Goal: Task Accomplishment & Management: Use online tool/utility

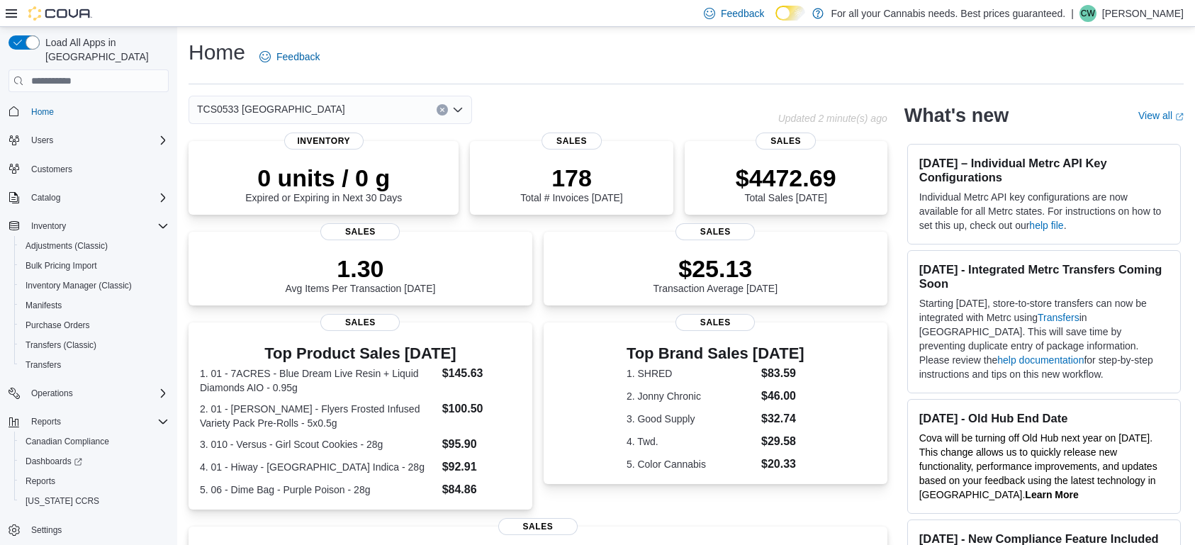
scroll to position [16, 0]
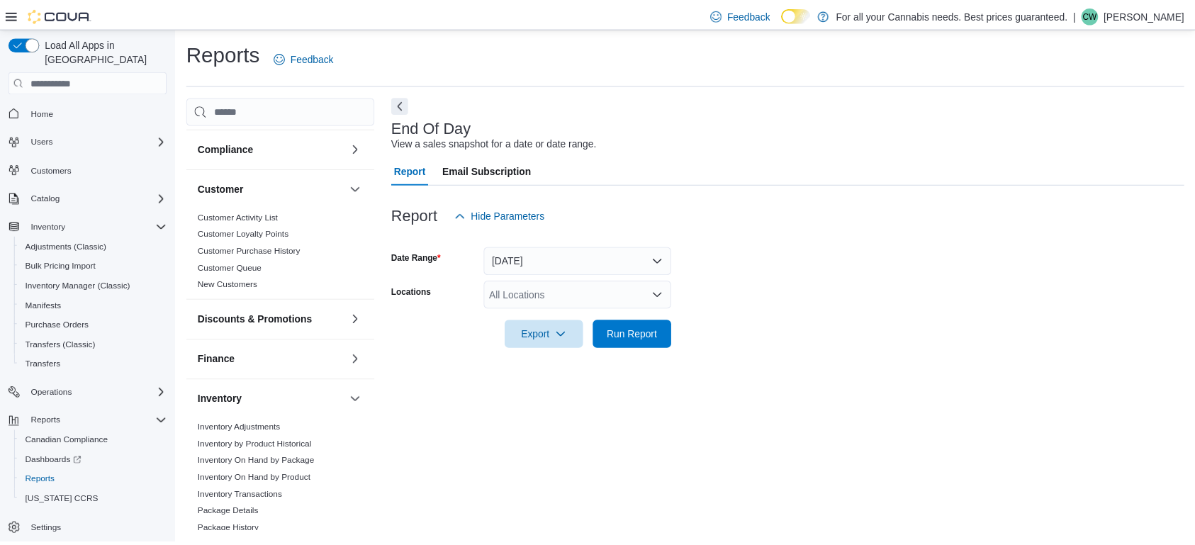
scroll to position [64, 0]
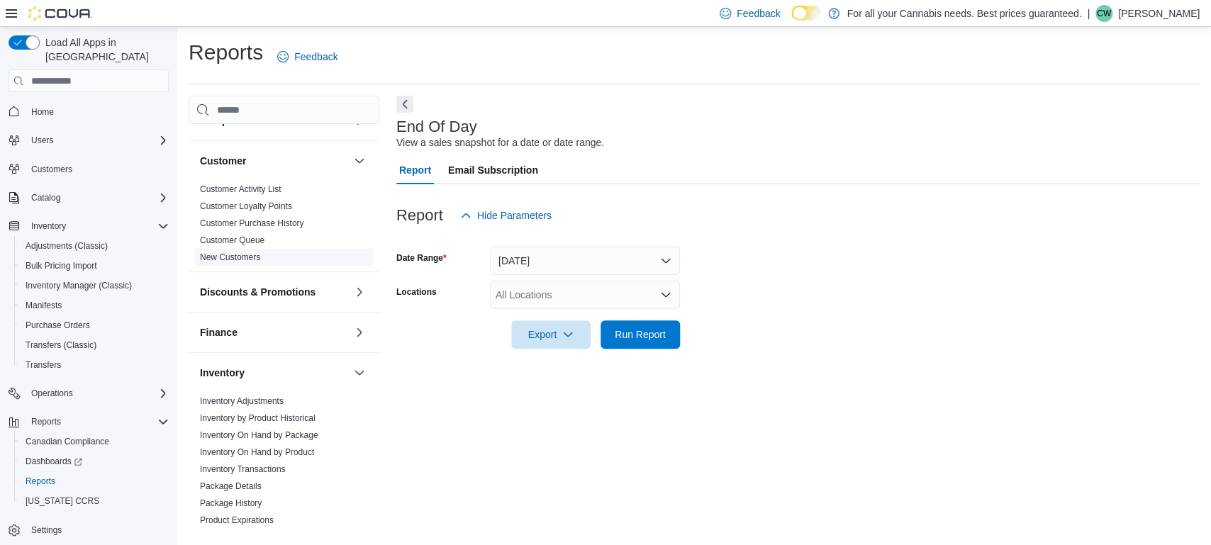
click at [233, 256] on link "New Customers" at bounding box center [230, 257] width 60 height 10
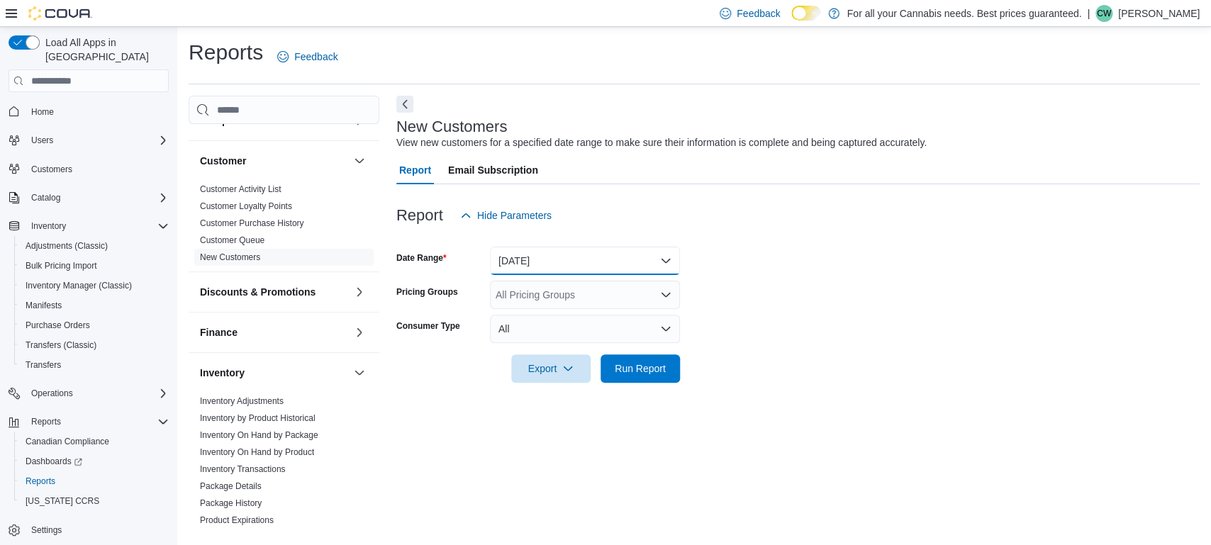
click at [525, 262] on button "Yesterday" at bounding box center [585, 261] width 190 height 28
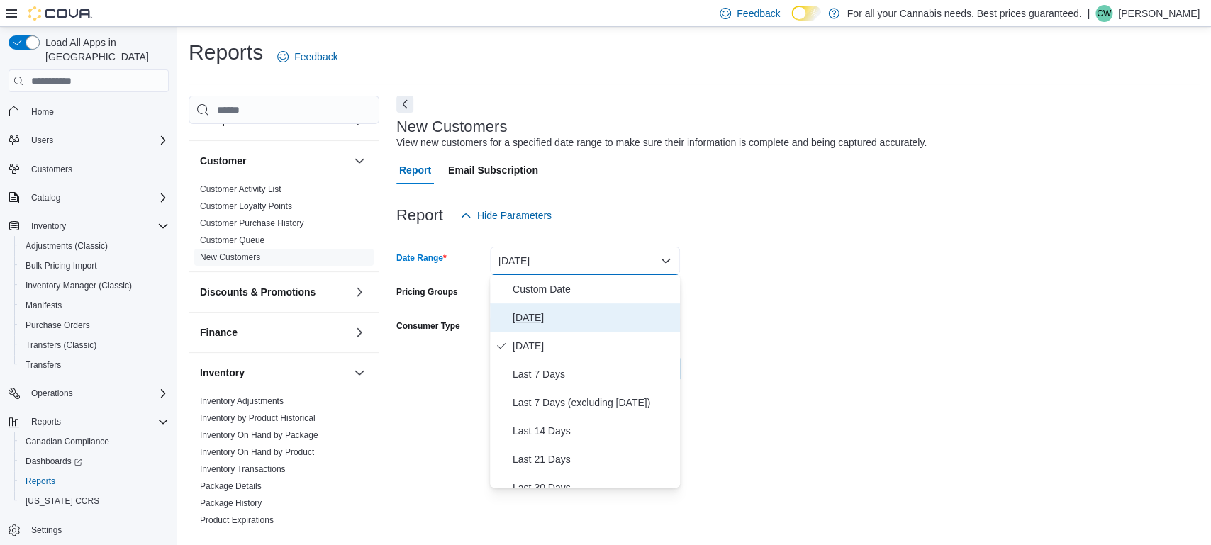
click at [532, 304] on button "Today" at bounding box center [585, 317] width 190 height 28
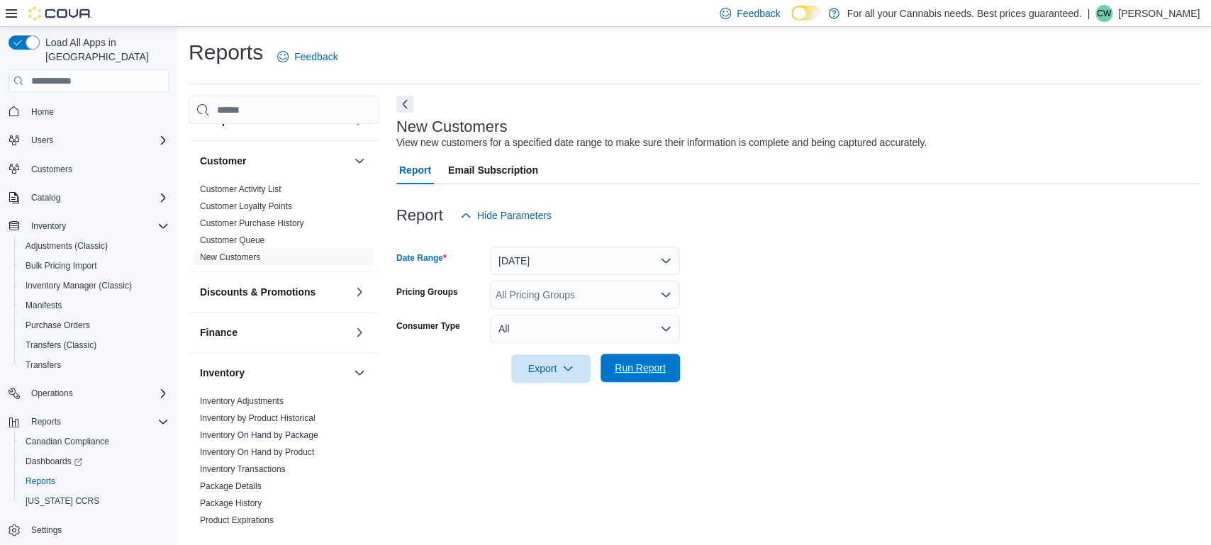
click at [659, 365] on span "Run Report" at bounding box center [640, 368] width 51 height 14
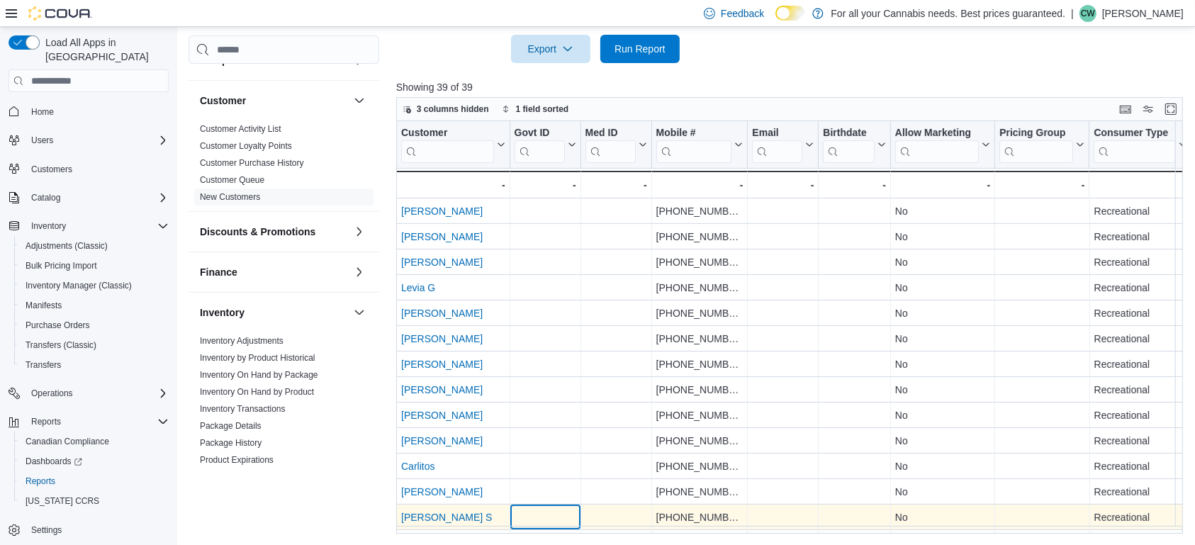
scroll to position [286, 0]
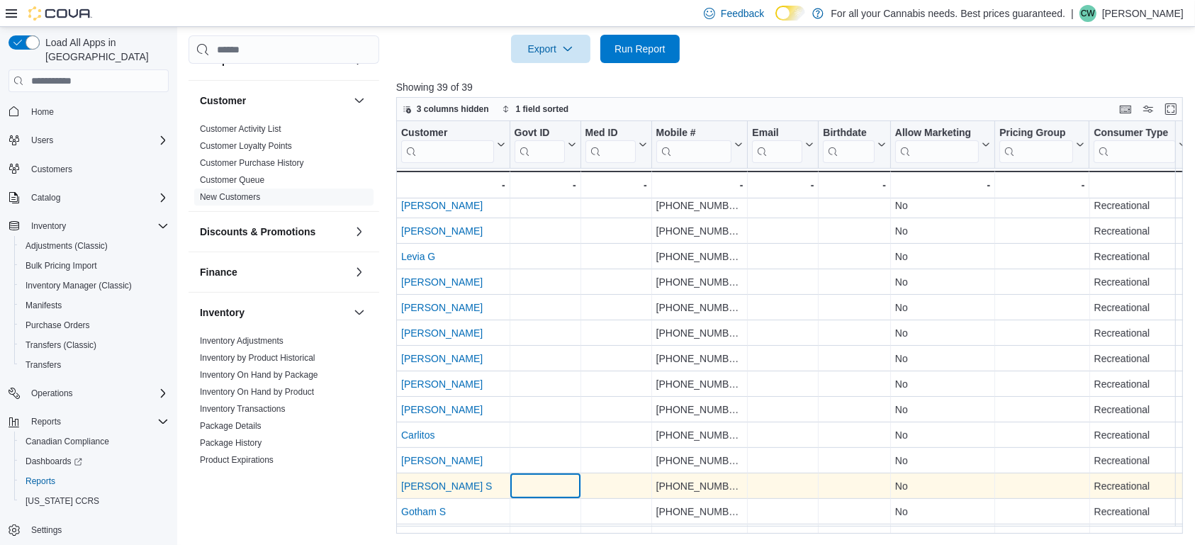
click at [531, 500] on div "- Govt ID, column 2, row 23" at bounding box center [545, 487] width 71 height 26
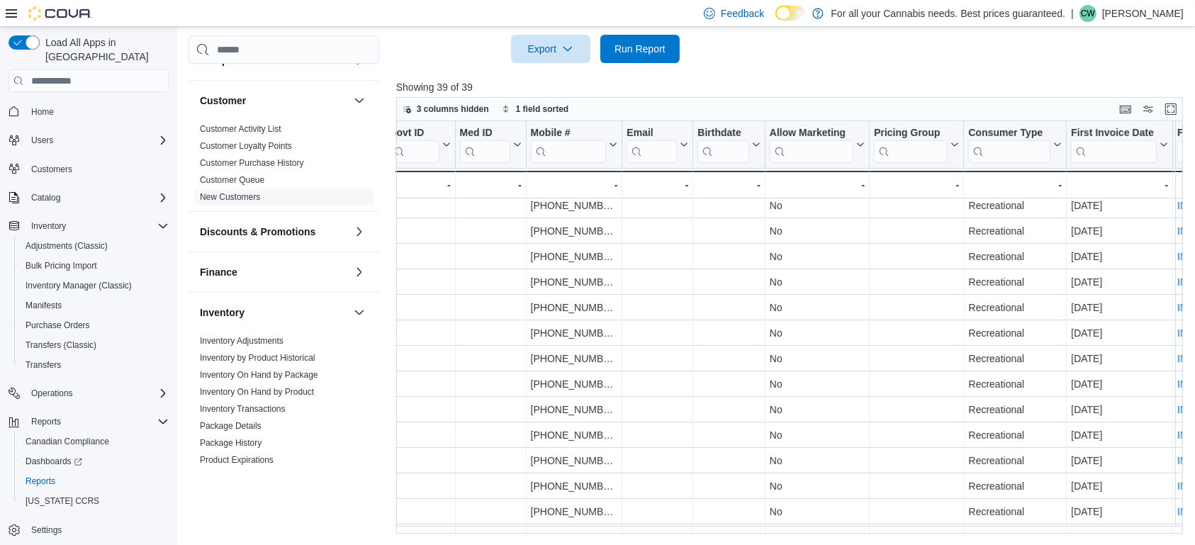
scroll to position [286, 330]
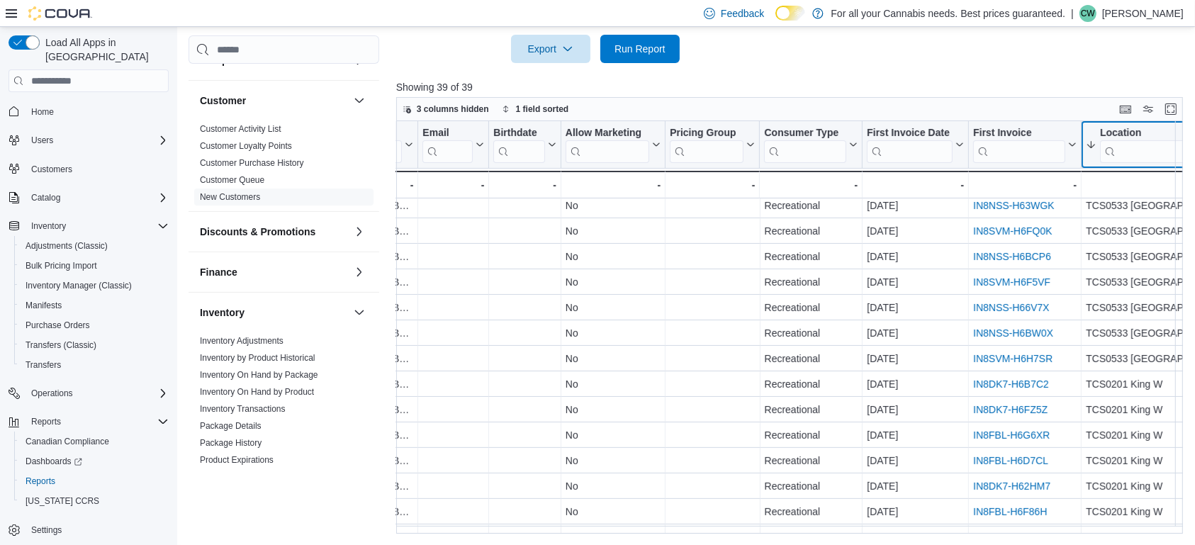
click at [1144, 155] on input "search" at bounding box center [1150, 151] width 100 height 23
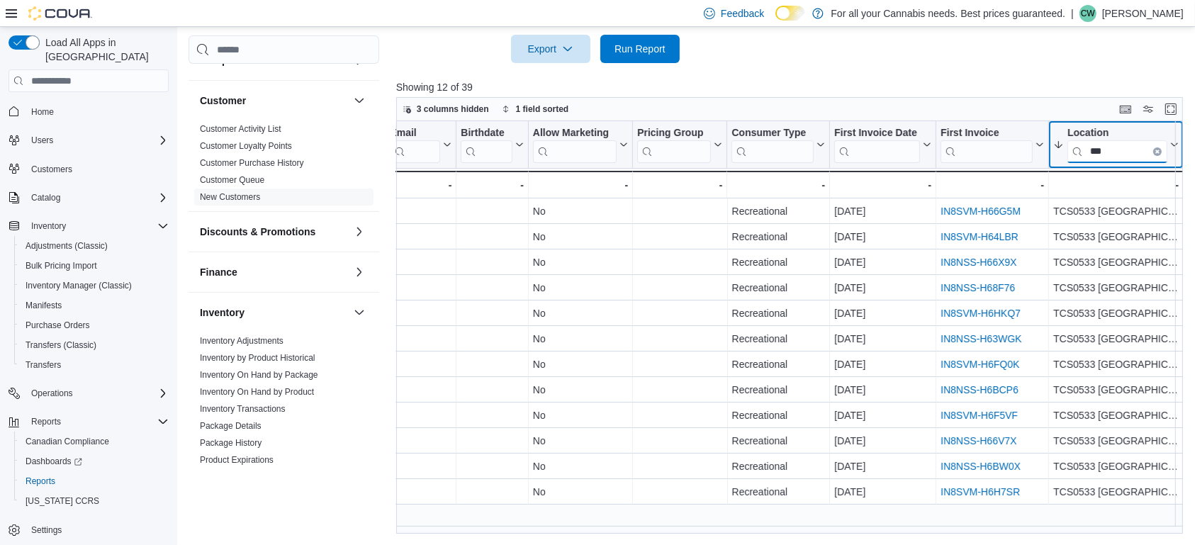
scroll to position [0, 362]
type input "***"
click at [804, 91] on p "Showing 12 of 39" at bounding box center [793, 87] width 795 height 14
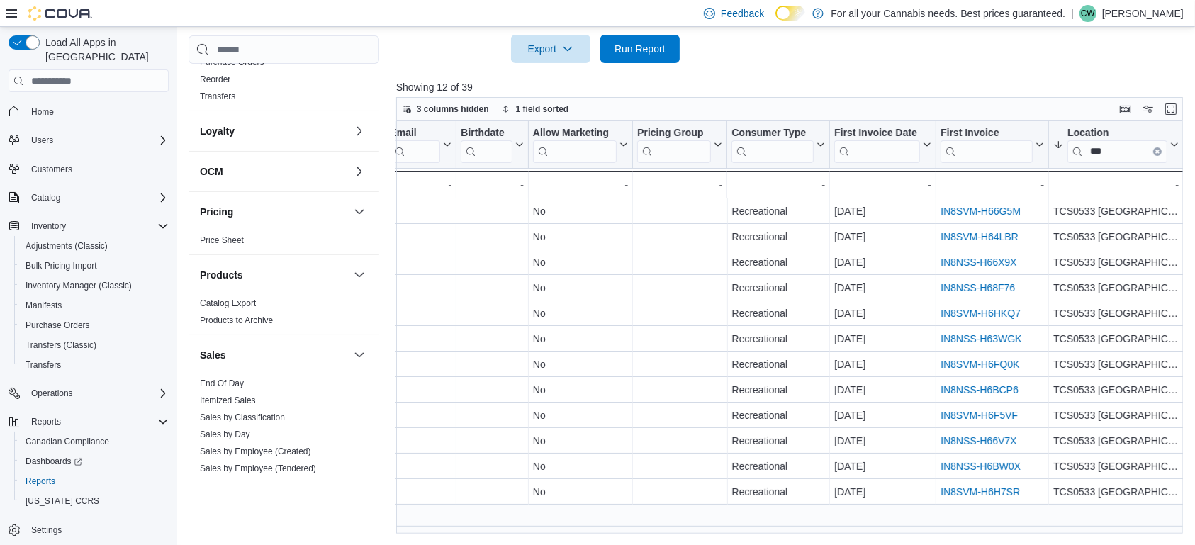
scroll to position [722, 0]
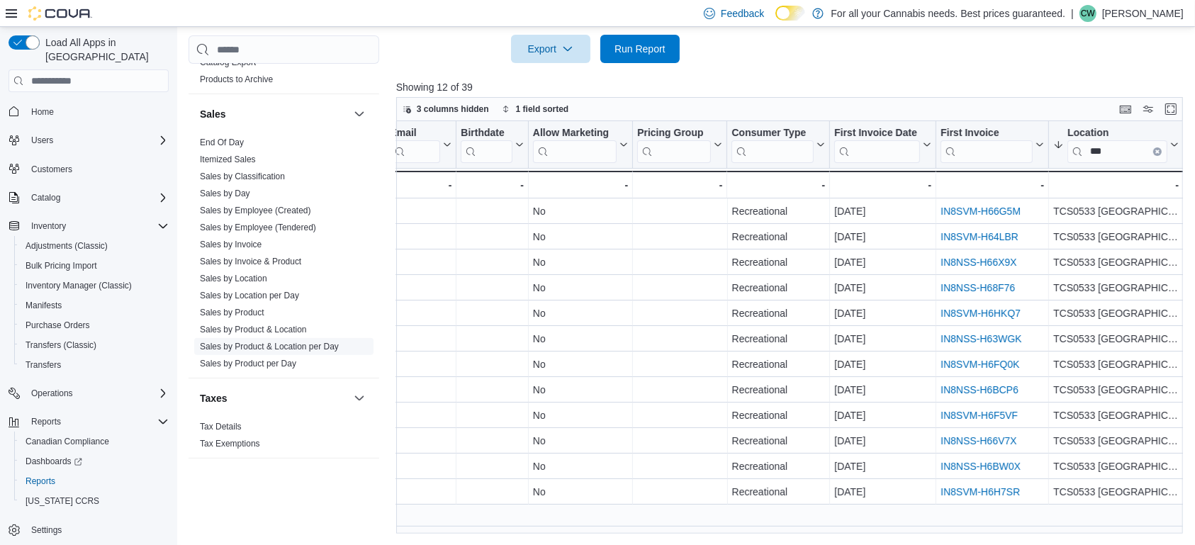
click at [294, 344] on link "Sales by Product & Location per Day" at bounding box center [269, 347] width 139 height 10
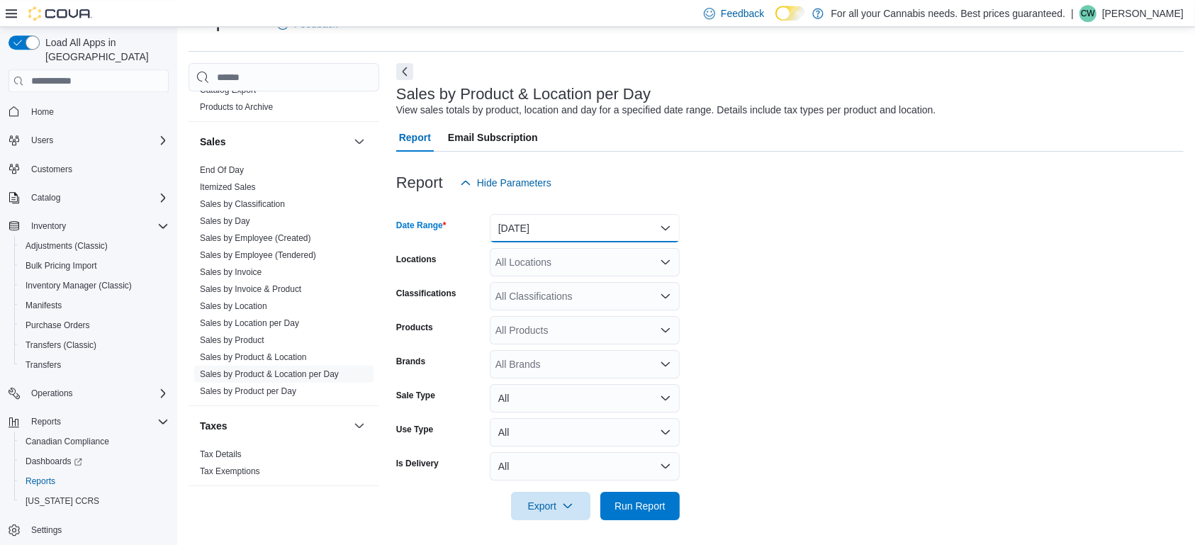
scroll to position [721, 0]
click at [545, 227] on button "Yesterday" at bounding box center [585, 228] width 190 height 28
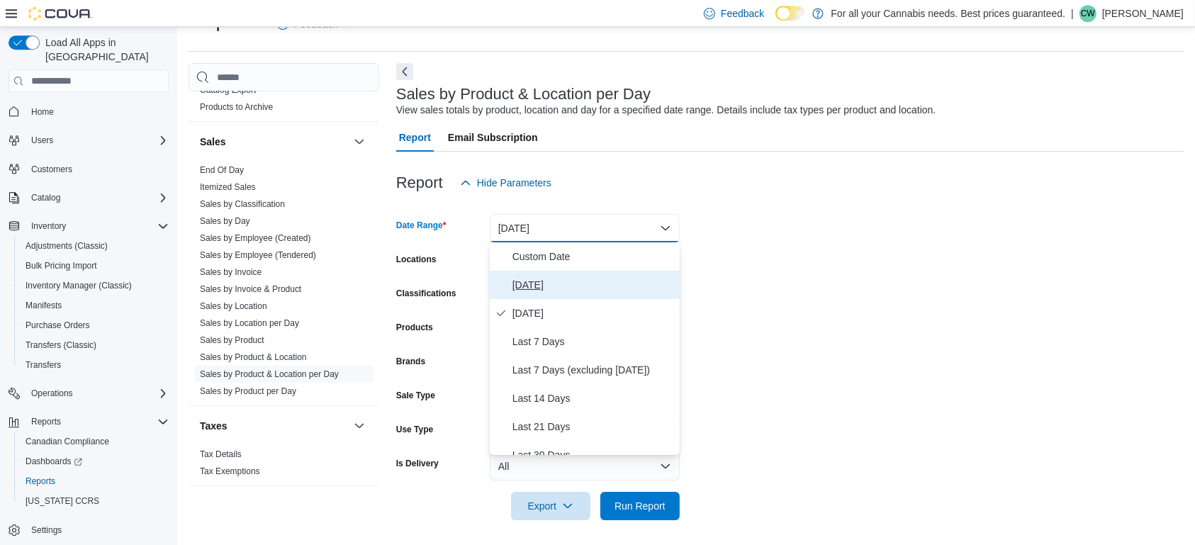
click at [534, 281] on span "Today" at bounding box center [594, 285] width 162 height 17
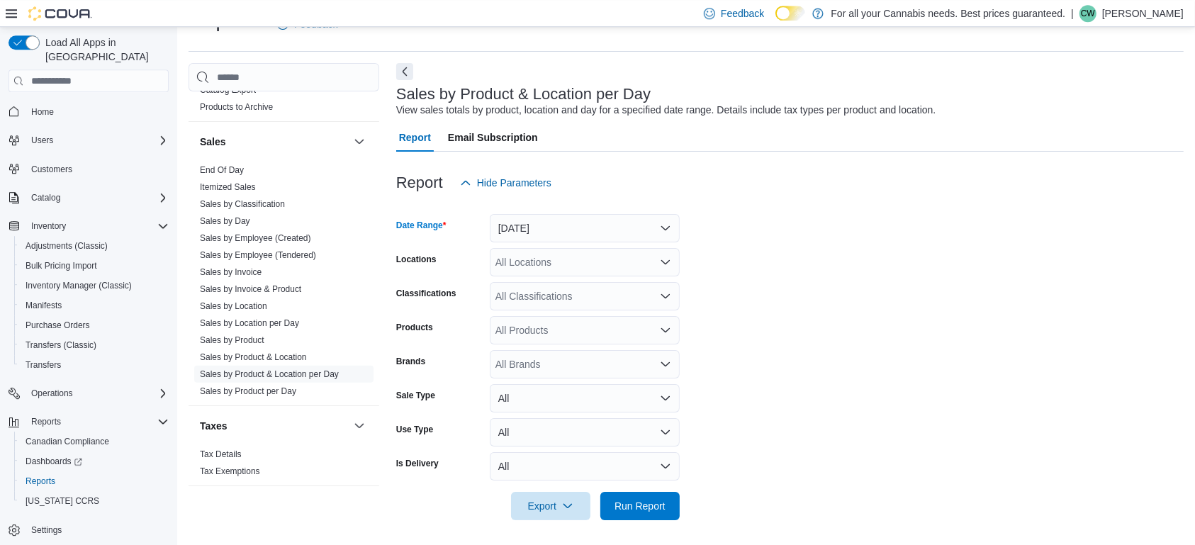
click at [553, 262] on div "All Locations" at bounding box center [585, 262] width 190 height 28
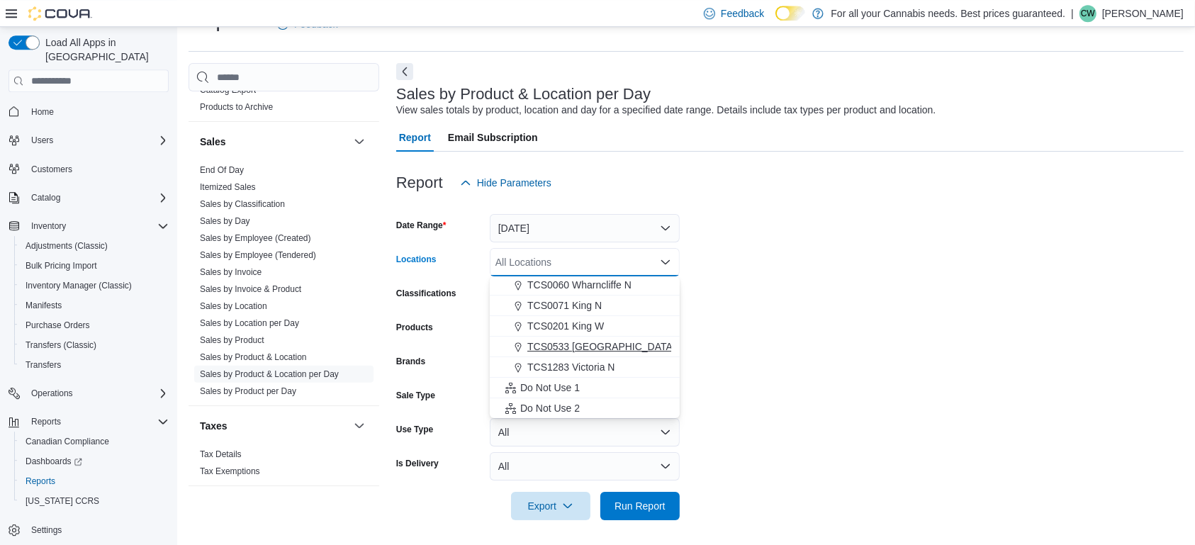
click at [605, 351] on span "TCS0533 [GEOGRAPHIC_DATA]" at bounding box center [601, 347] width 148 height 14
click at [759, 297] on form "Date Range Today Locations TCS0533 Richmond Combo box. Selected. TCS0533 Richmo…" at bounding box center [790, 358] width 788 height 323
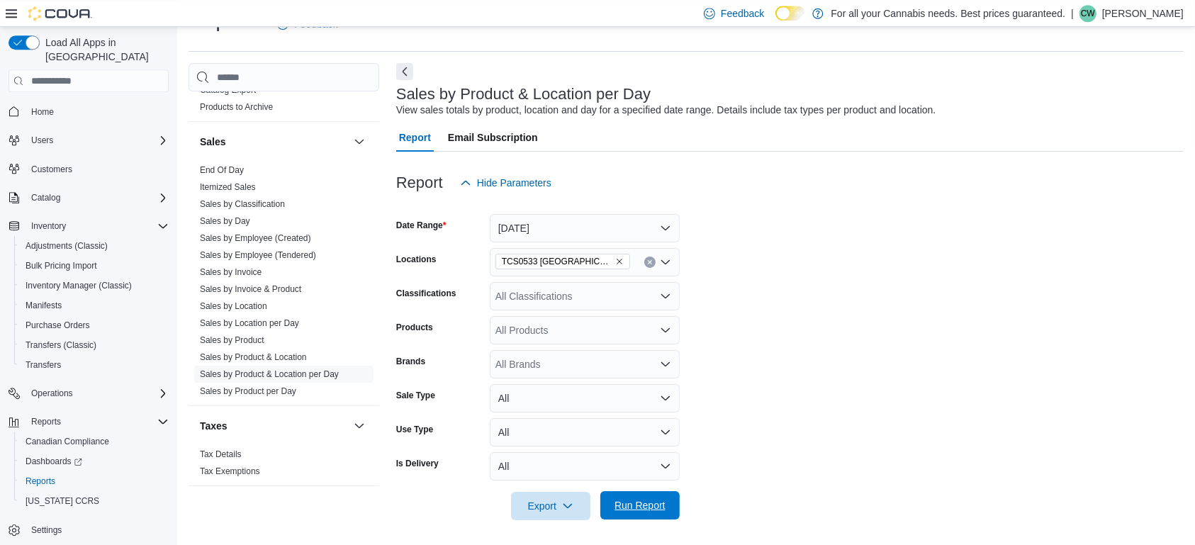
click at [616, 496] on span "Run Report" at bounding box center [640, 505] width 62 height 28
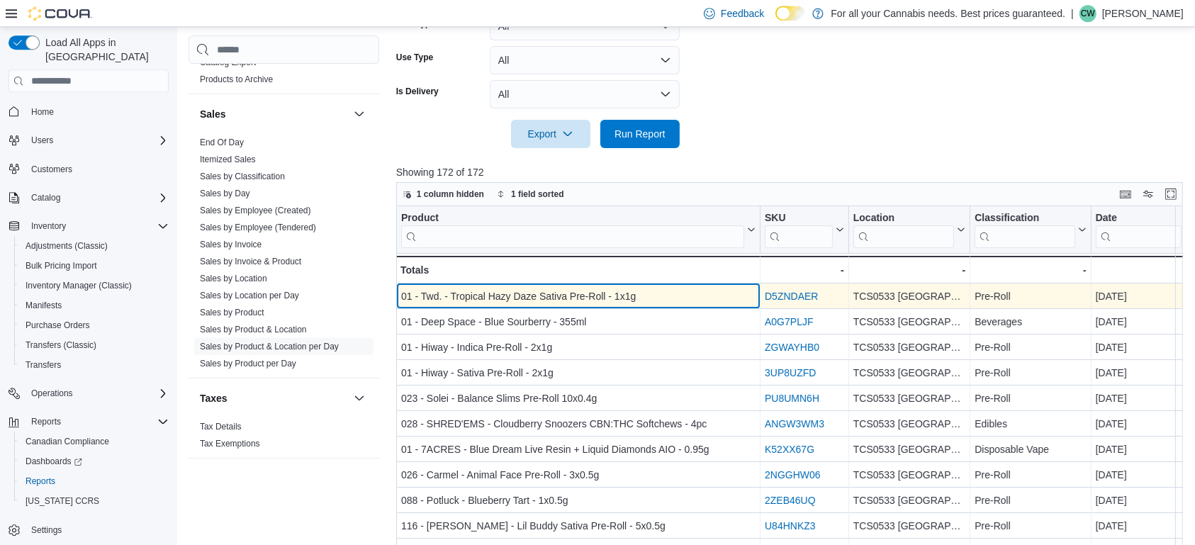
click at [542, 294] on div "01 - Twd. - Tropical Hazy Daze Sativa Pre-Roll - 1x1g" at bounding box center [578, 297] width 354 height 17
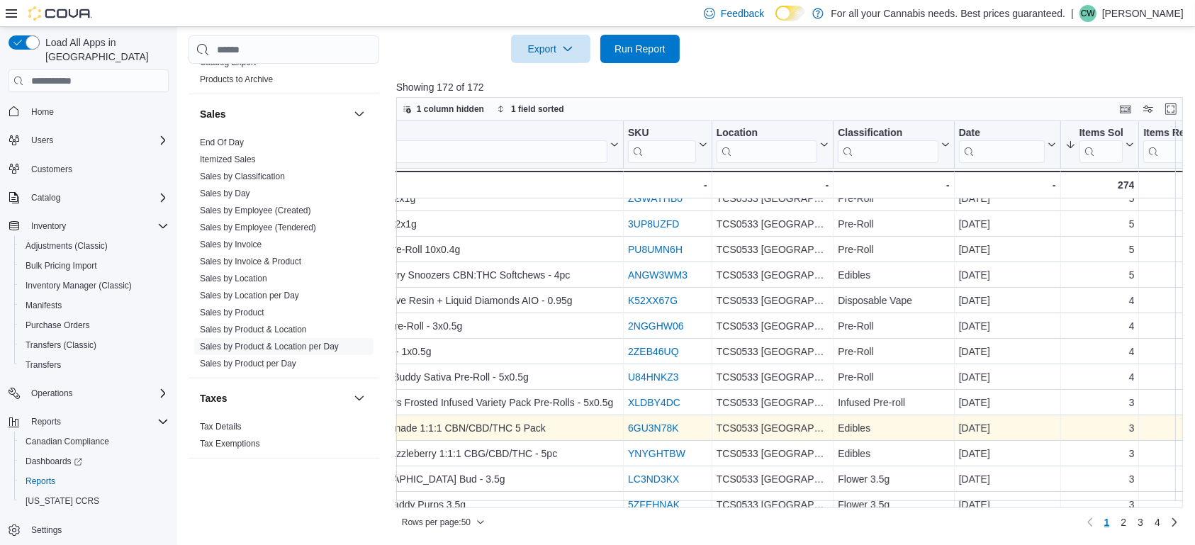
scroll to position [0, 137]
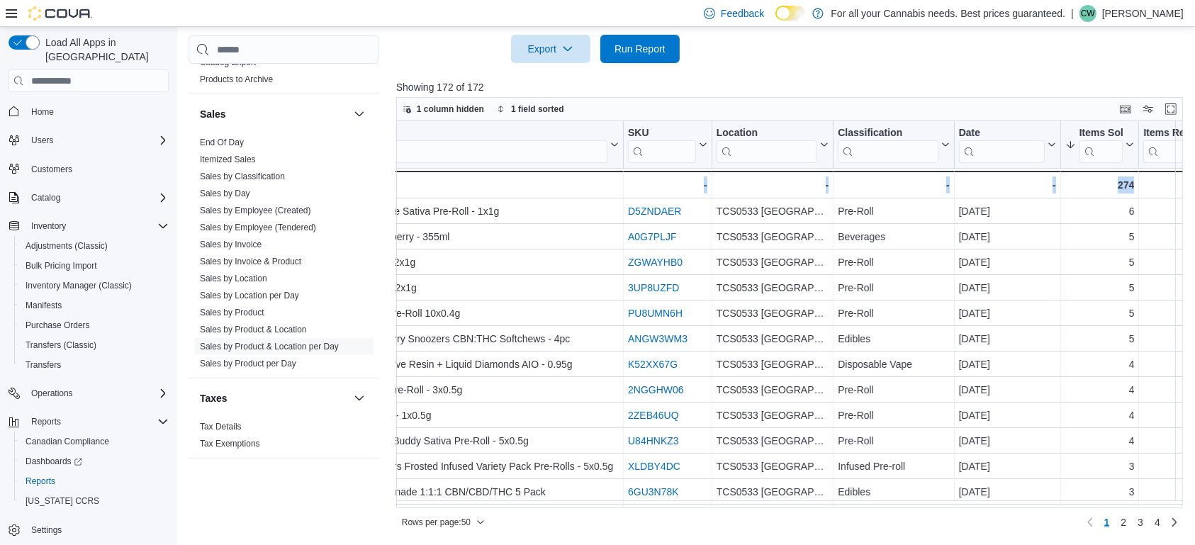
drag, startPoint x: 620, startPoint y: 508, endPoint x: 493, endPoint y: 506, distance: 126.9
click at [493, 506] on div "1 column hidden 1 field sorted Product Click to view column header actions SKU …" at bounding box center [789, 315] width 787 height 436
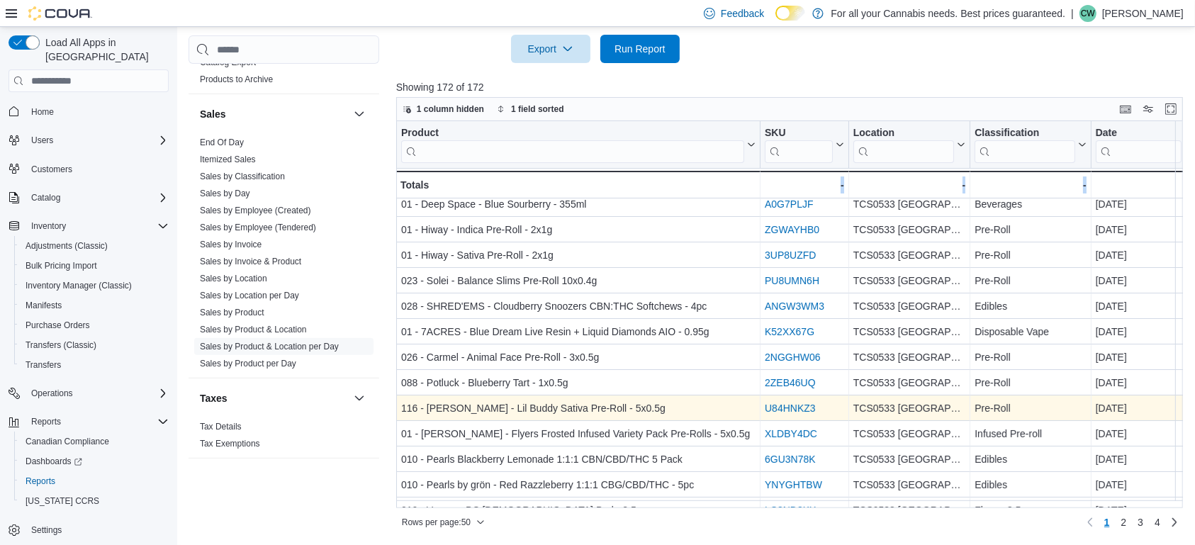
scroll to position [0, 0]
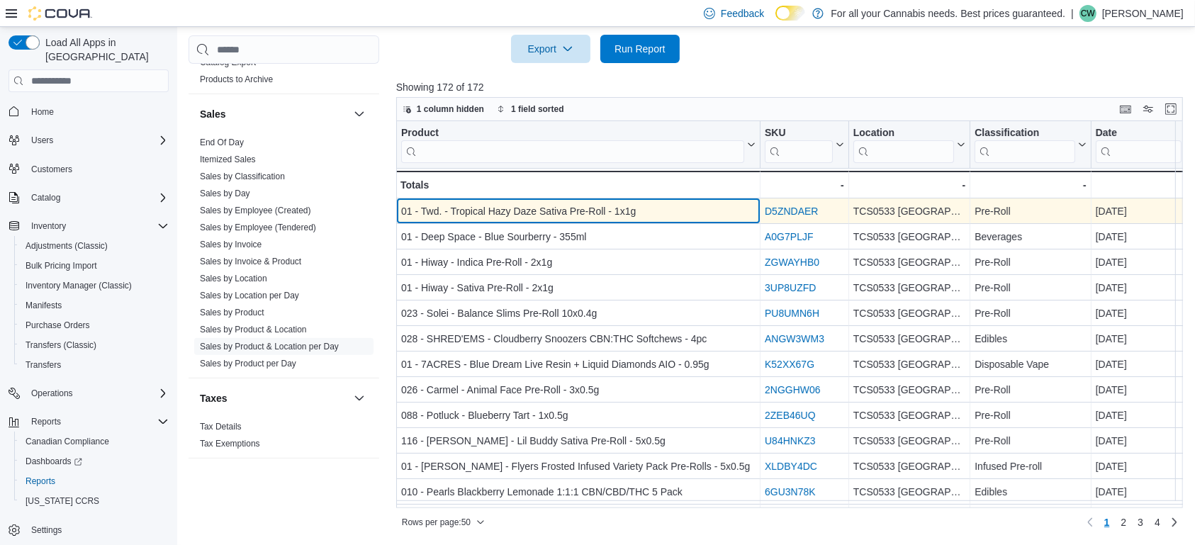
click at [530, 208] on div "01 - Twd. - Tropical Hazy Daze Sativa Pre-Roll - 1x1g" at bounding box center [578, 211] width 354 height 17
click at [524, 206] on div "01 - Twd. - Tropical Hazy Daze Sativa Pre-Roll - 1x1g" at bounding box center [578, 211] width 354 height 17
click at [523, 206] on div "01 - Twd. - Tropical Hazy Daze Sativa Pre-Roll - 1x1g" at bounding box center [578, 211] width 354 height 17
click at [523, 208] on div "01 - Twd. - Tropical Hazy Daze Sativa Pre-Roll - 1x1g" at bounding box center [578, 211] width 354 height 17
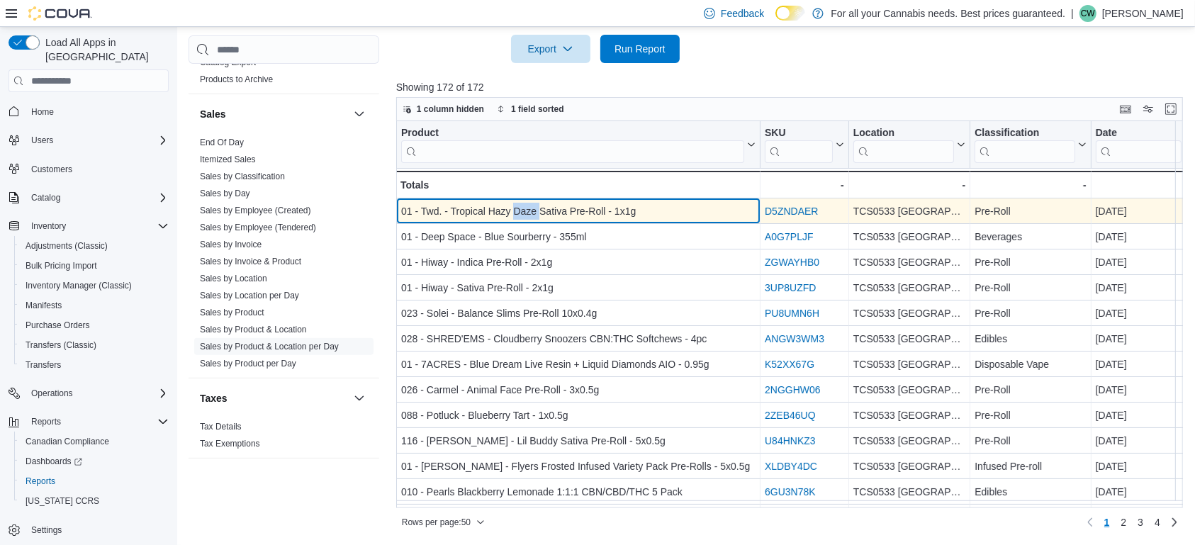
click at [523, 208] on div "01 - Twd. - Tropical Hazy Daze Sativa Pre-Roll - 1x1g" at bounding box center [578, 211] width 354 height 17
click at [521, 209] on div "01 - Twd. - Tropical Hazy Daze Sativa Pre-Roll - 1x1g" at bounding box center [578, 211] width 354 height 17
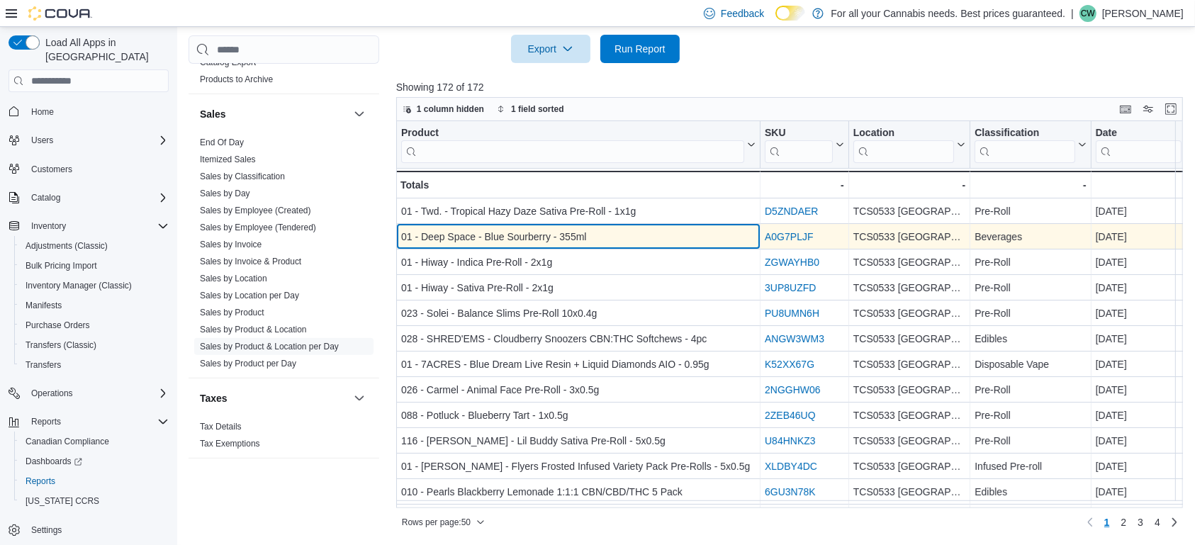
click at [492, 225] on div "01 - Deep Space - Blue Sourberry - 355ml - Product, column 1, row 2" at bounding box center [578, 238] width 364 height 26
click at [496, 231] on div "01 - Deep Space - Blue Sourberry - 355ml" at bounding box center [578, 237] width 354 height 17
click at [502, 234] on div "01 - Deep Space - Blue Sourberry - 355ml" at bounding box center [578, 237] width 354 height 17
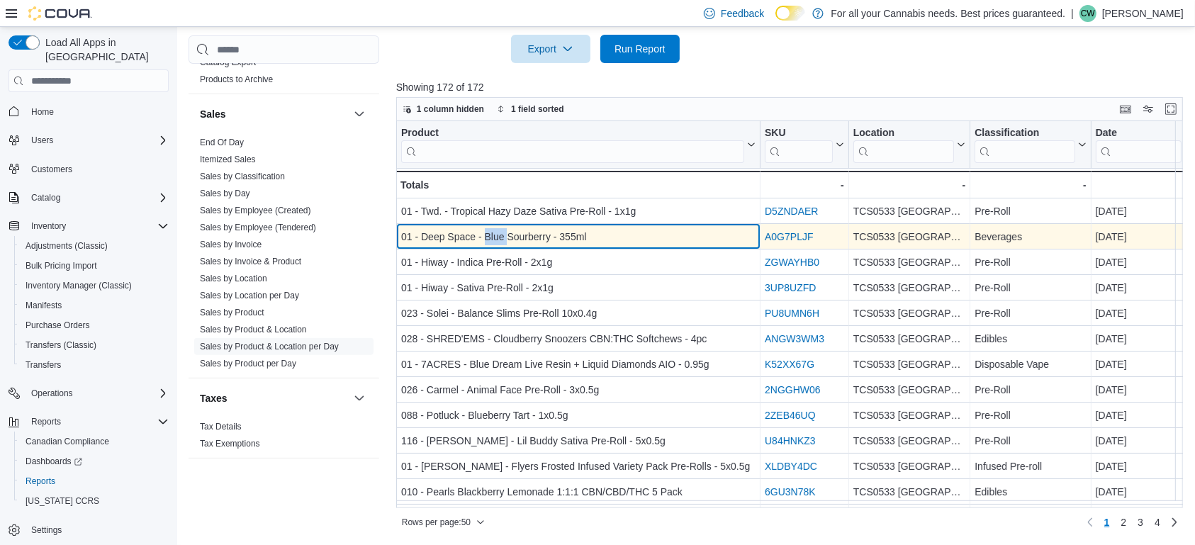
click at [502, 234] on div "01 - Deep Space - Blue Sourberry - 355ml" at bounding box center [578, 237] width 354 height 17
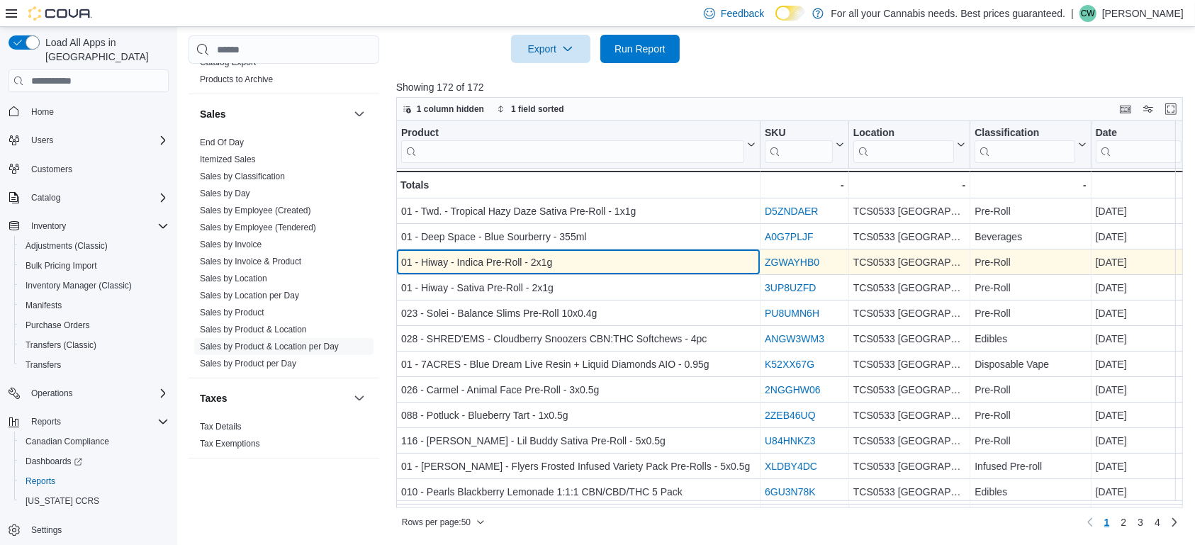
click at [436, 252] on div "01 - Hiway - Indica Pre-Roll - 2x1g - Product, column 1, row 3" at bounding box center [578, 263] width 364 height 26
click at [445, 270] on div "01 - Hiway - Indica Pre-Roll - 2x1g" at bounding box center [578, 263] width 354 height 17
click at [445, 265] on div "01 - Hiway - Indica Pre-Roll - 2x1g" at bounding box center [578, 263] width 354 height 17
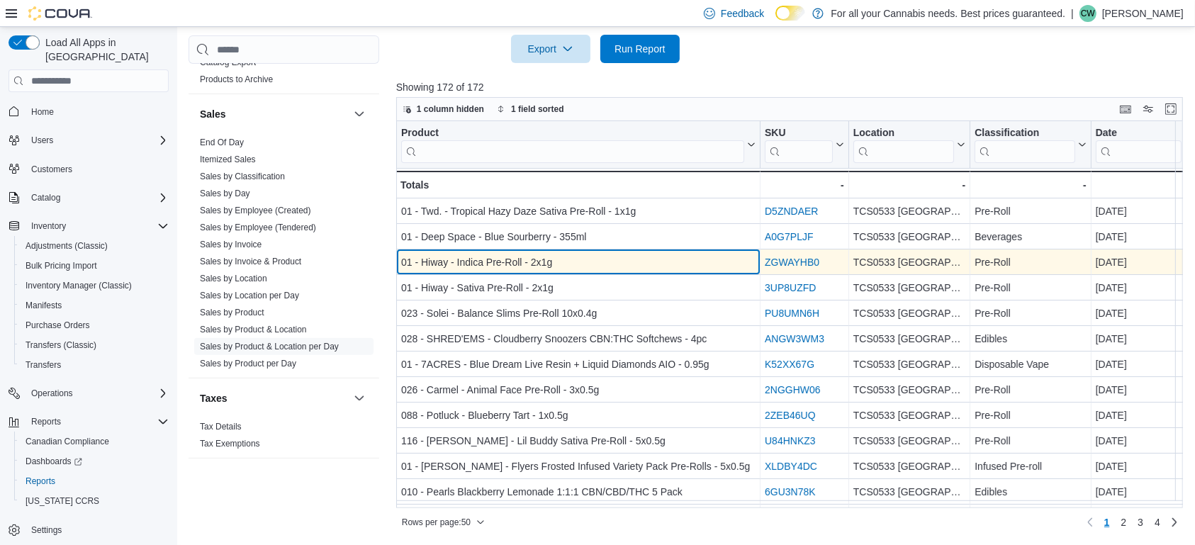
click at [445, 265] on div "01 - Hiway - Indica Pre-Roll - 2x1g" at bounding box center [578, 263] width 354 height 17
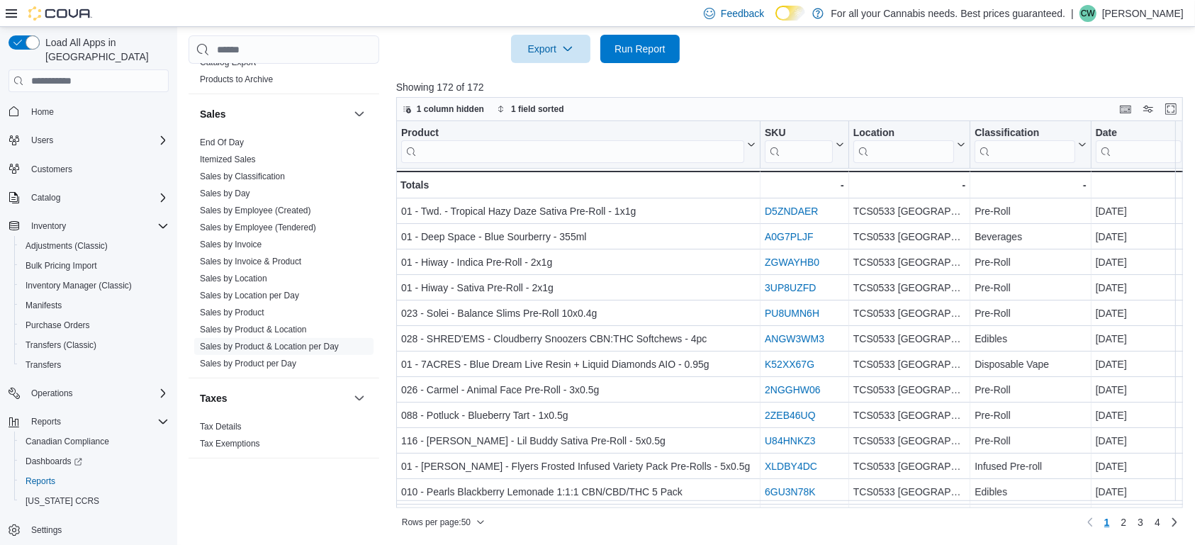
click at [369, 485] on div "Cash Management Cash Management Cash Out Details Compliance OCS Transaction Sub…" at bounding box center [284, 280] width 191 height 491
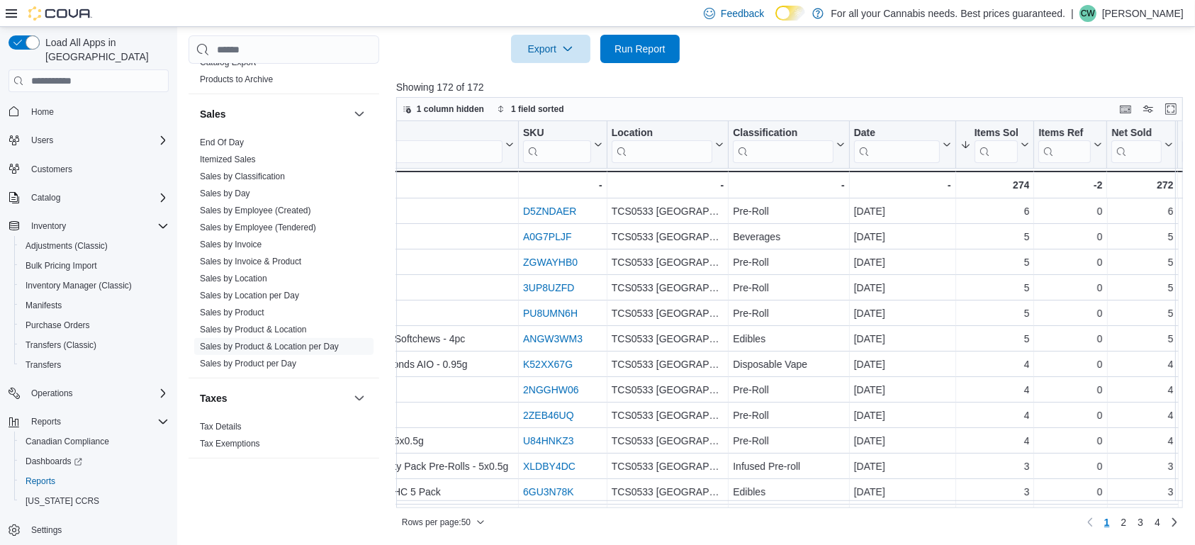
scroll to position [0, 94]
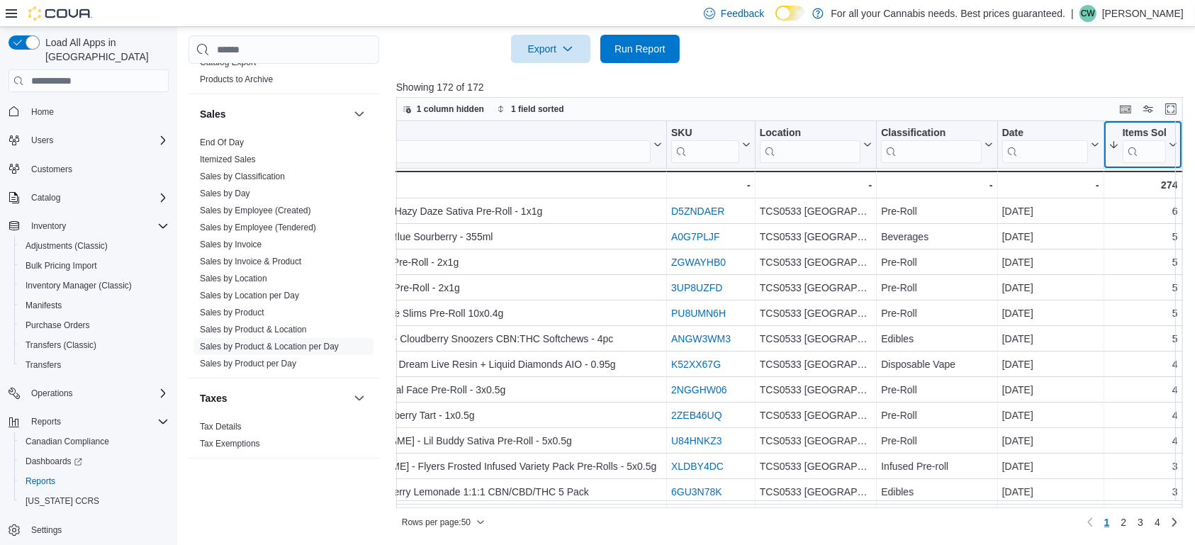
click at [1168, 145] on icon at bounding box center [1171, 145] width 11 height 9
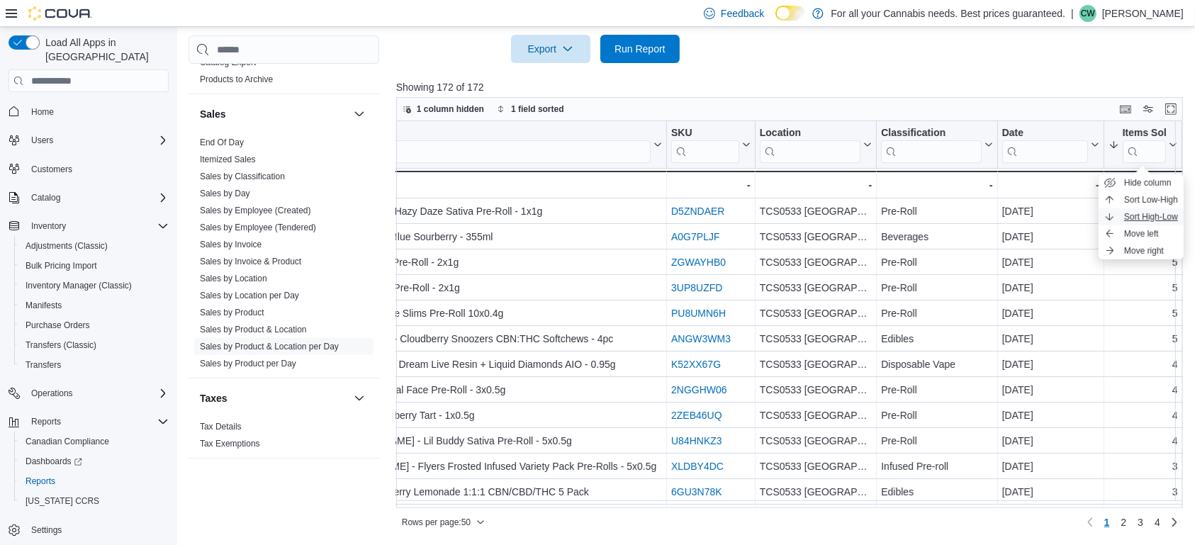
click at [1136, 216] on span "Sort High-Low" at bounding box center [1151, 216] width 54 height 11
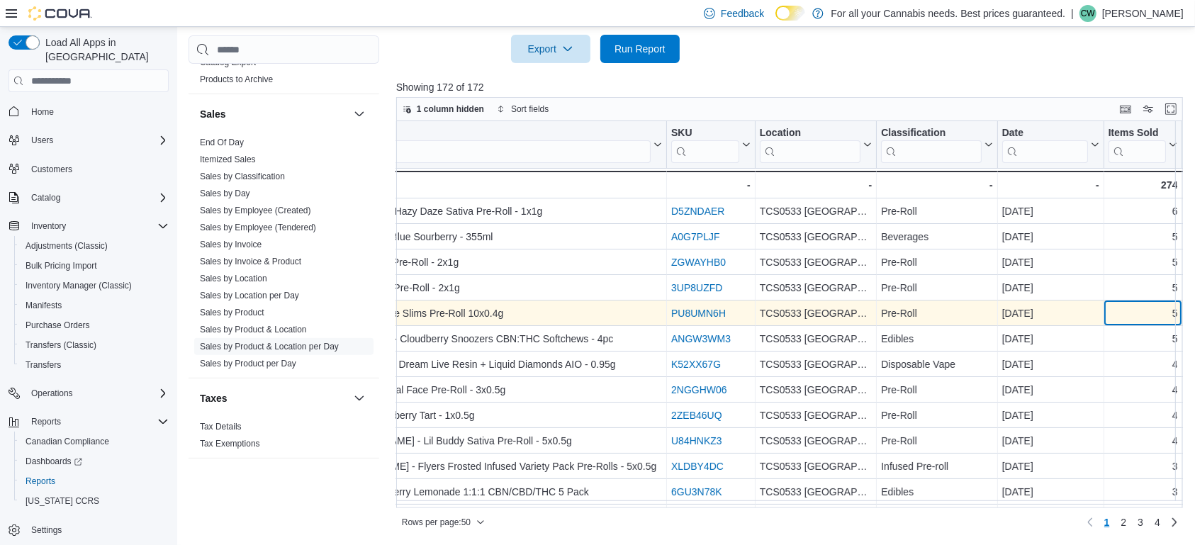
click at [1110, 326] on div "5 - Items Sold, column 6, row 5" at bounding box center [1144, 314] width 79 height 26
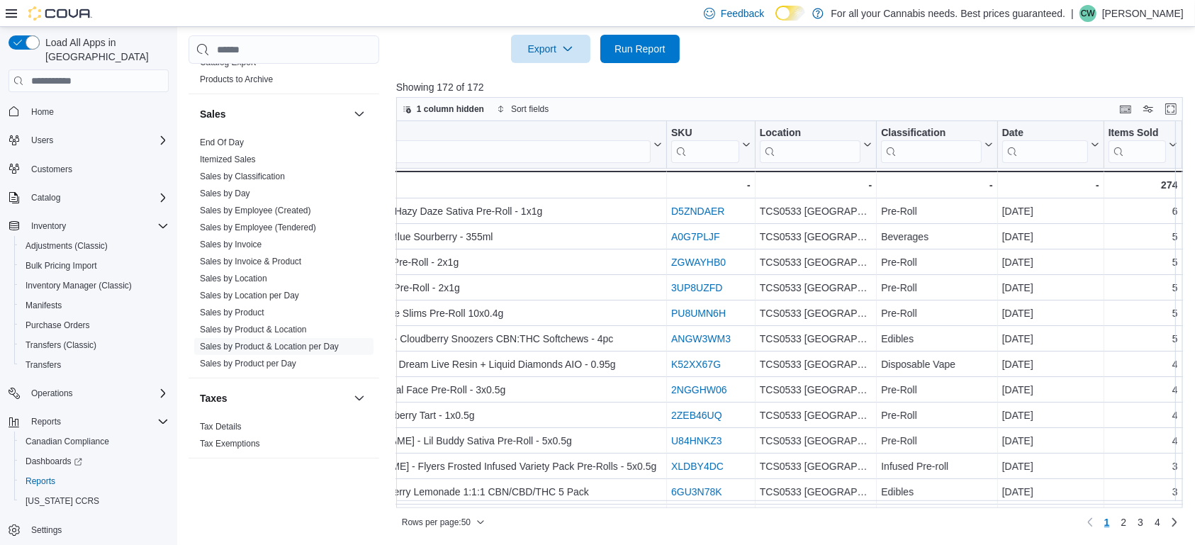
drag, startPoint x: 518, startPoint y: 508, endPoint x: 391, endPoint y: 527, distance: 128.3
click at [396, 527] on div "1 column hidden Sort fields Product Click to view column header actions SKU Cli…" at bounding box center [789, 315] width 787 height 436
click at [225, 127] on div "Sales" at bounding box center [284, 114] width 191 height 40
click at [245, 137] on span "End Of Day" at bounding box center [283, 142] width 179 height 17
click at [233, 144] on link "End Of Day" at bounding box center [222, 143] width 44 height 10
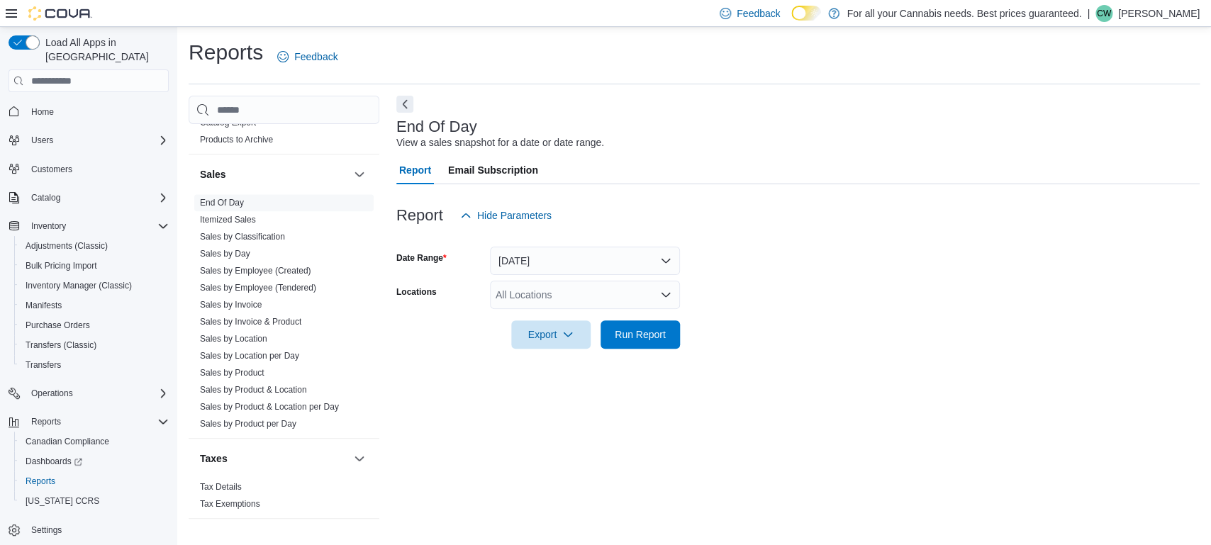
click at [566, 297] on div "All Locations" at bounding box center [585, 295] width 190 height 28
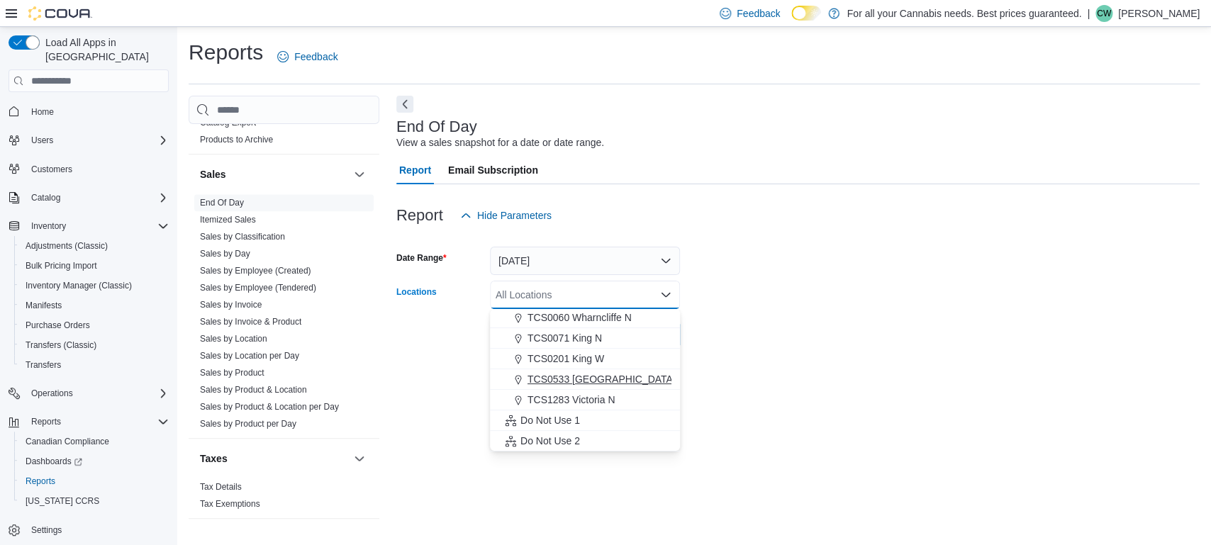
click at [599, 382] on span "TCS0533 [GEOGRAPHIC_DATA]" at bounding box center [601, 379] width 148 height 14
click at [747, 319] on div at bounding box center [797, 314] width 803 height 11
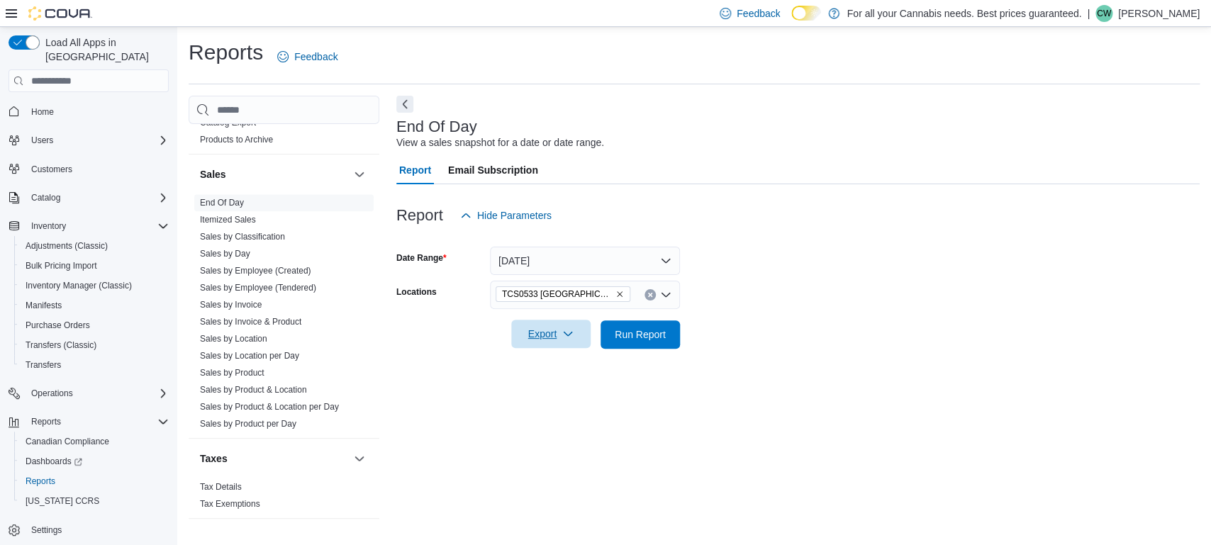
click at [560, 344] on span "Export" at bounding box center [551, 334] width 62 height 28
click at [549, 386] on button "Export to Pdf" at bounding box center [553, 391] width 81 height 28
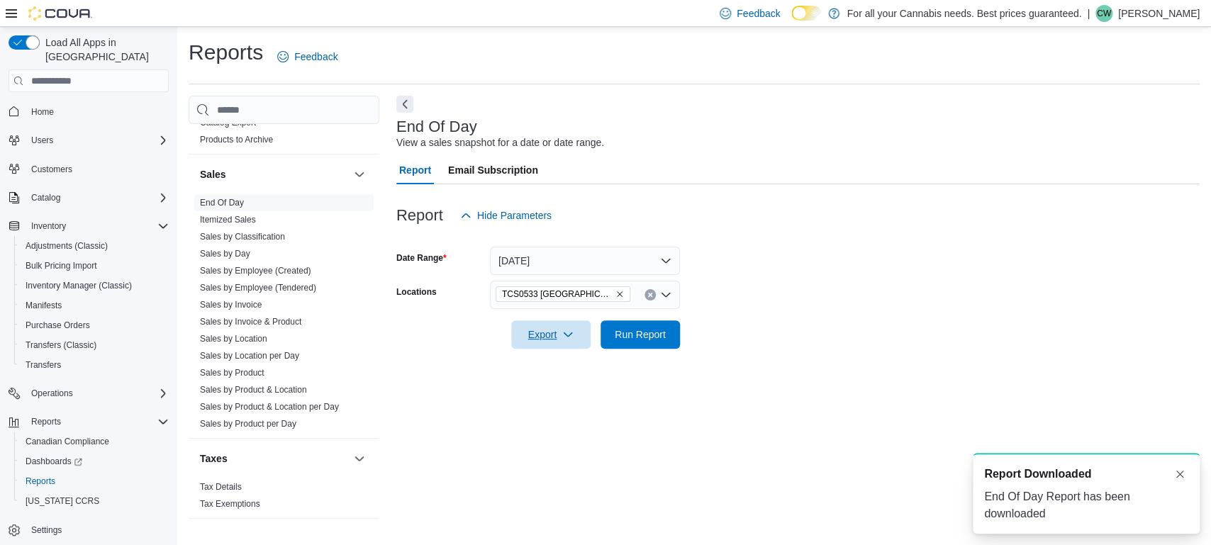
scroll to position [0, 0]
